Goal: Obtain resource: Obtain resource

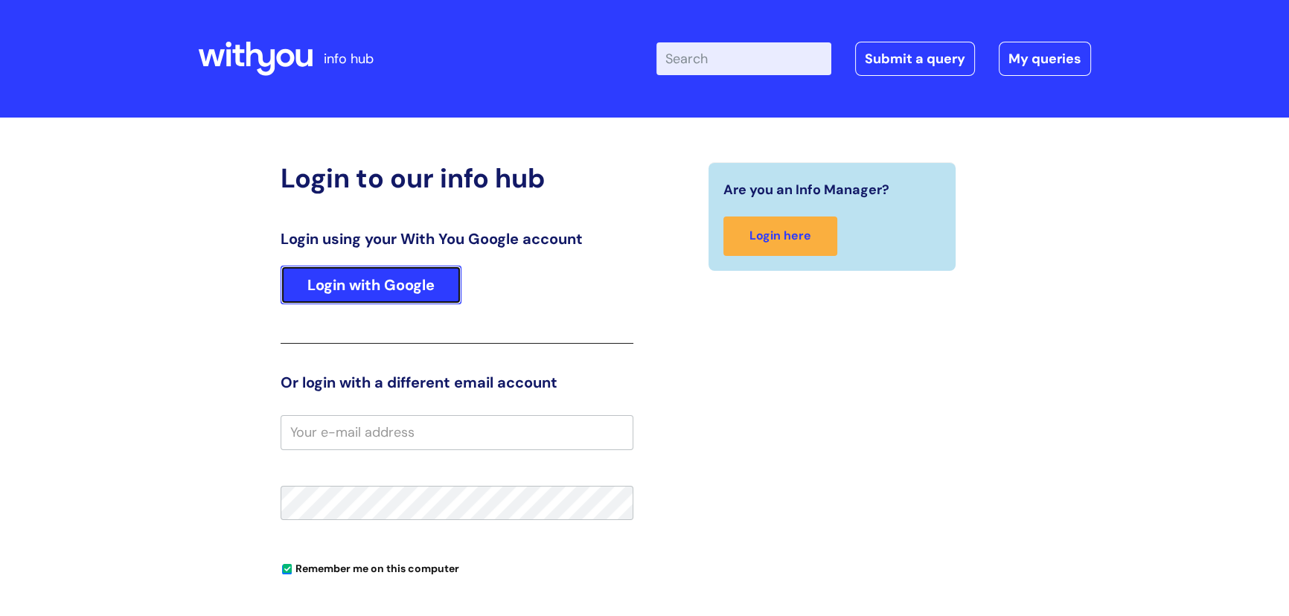
click at [402, 276] on link "Login with Google" at bounding box center [371, 285] width 181 height 39
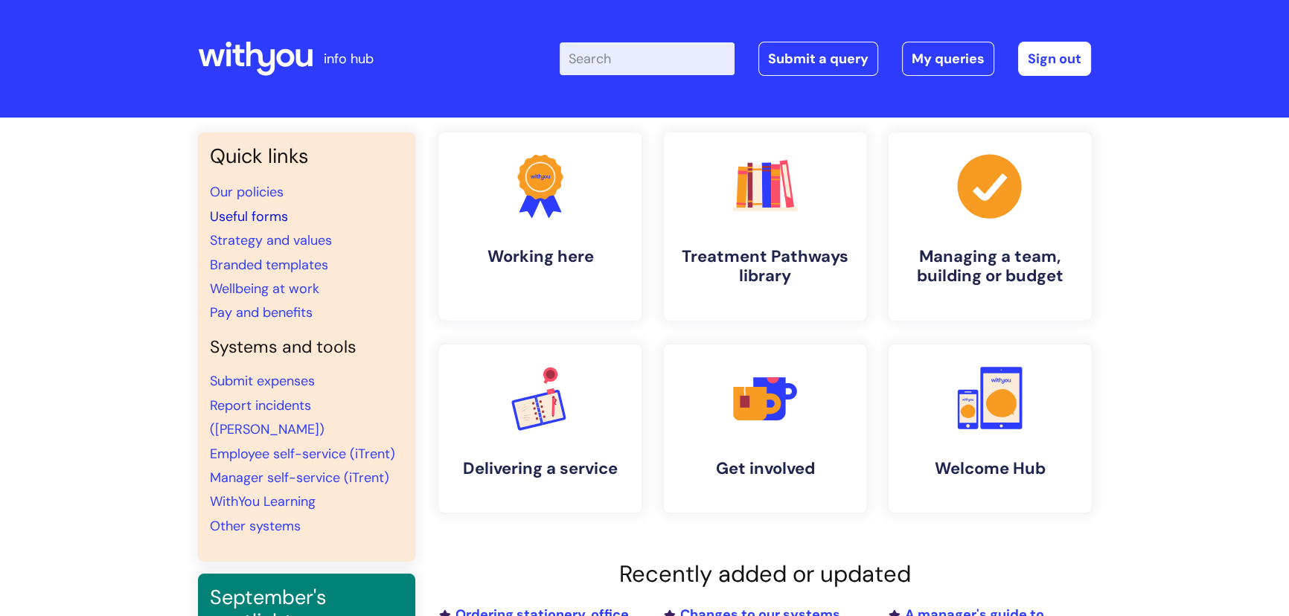
click at [263, 217] on link "Useful forms" at bounding box center [249, 217] width 78 height 18
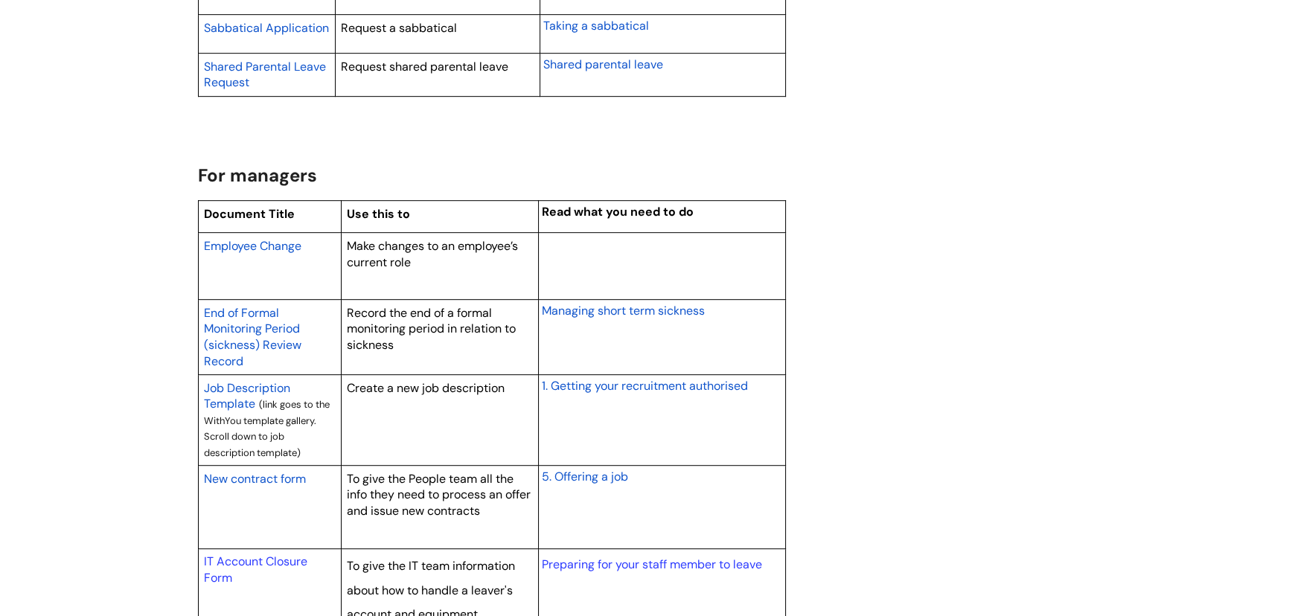
scroll to position [1150, 0]
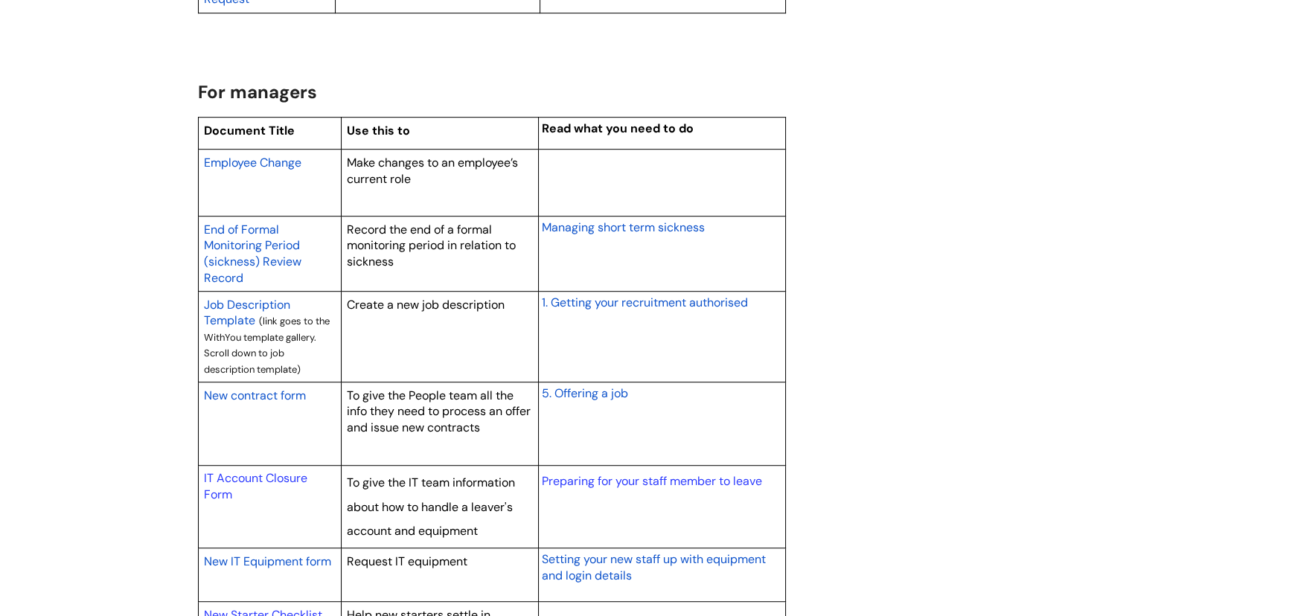
click at [281, 391] on span "New contract form" at bounding box center [255, 396] width 102 height 16
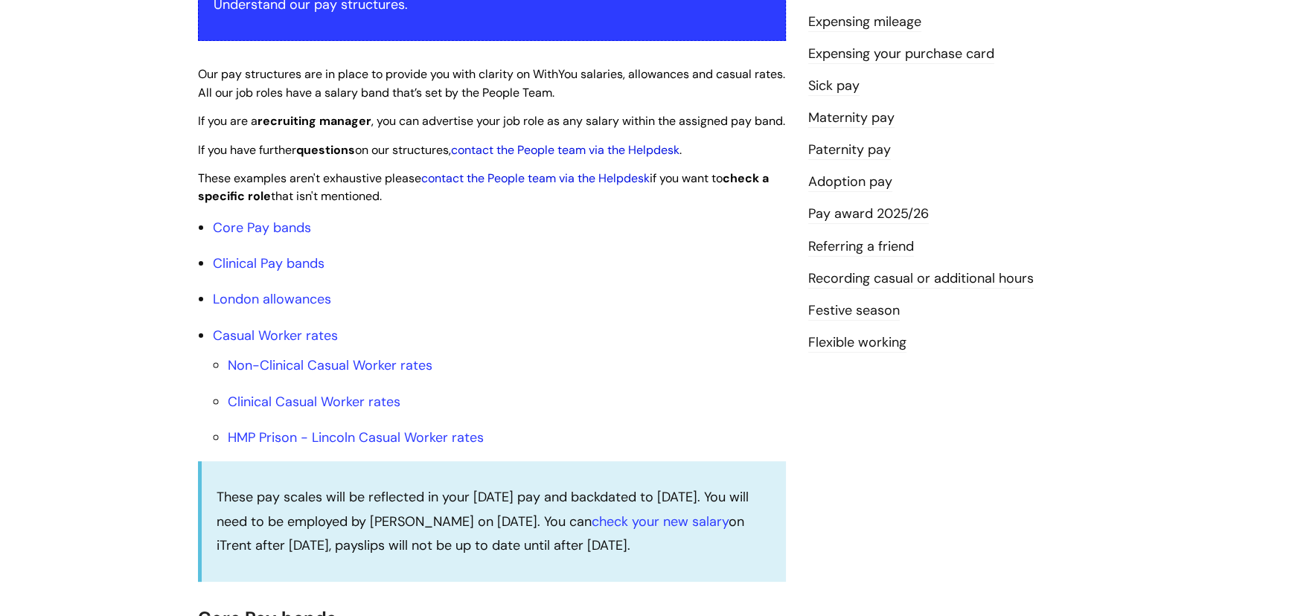
scroll to position [338, 0]
click at [291, 236] on link "Core Pay bands" at bounding box center [262, 227] width 98 height 18
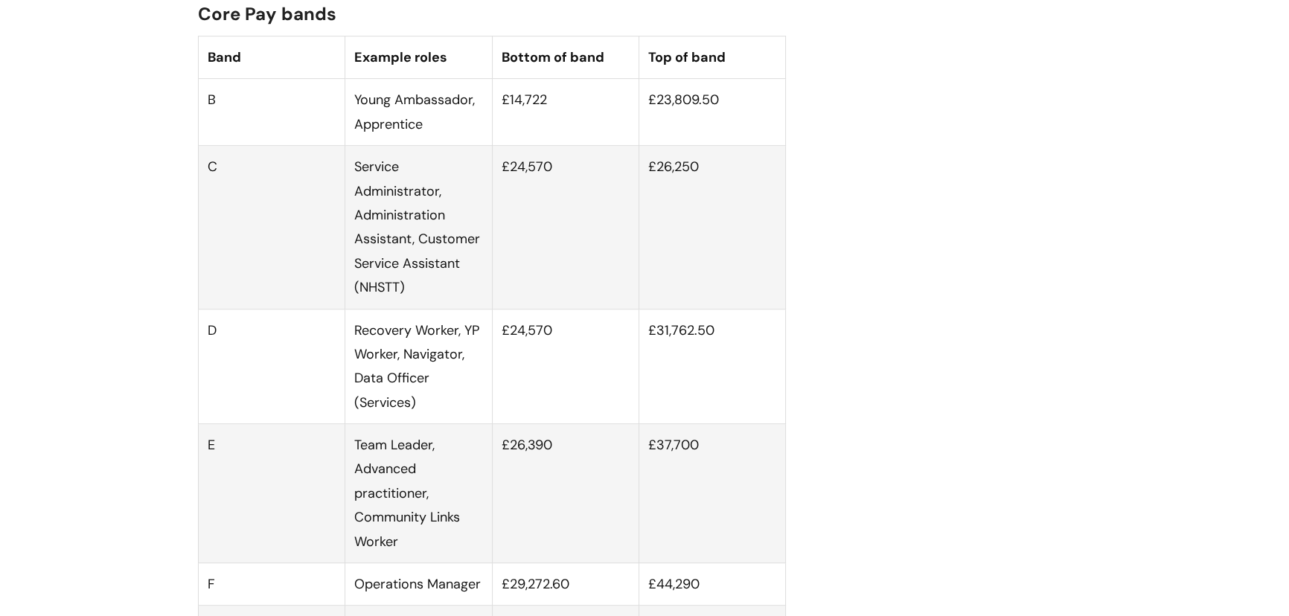
scroll to position [947, 0]
